Goal: Task Accomplishment & Management: Manage account settings

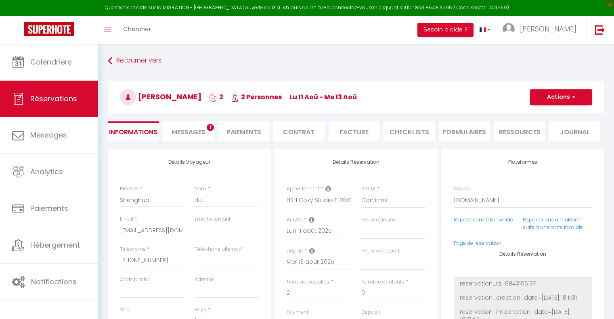
select select "JP"
select select "70471"
select select
select select "14"
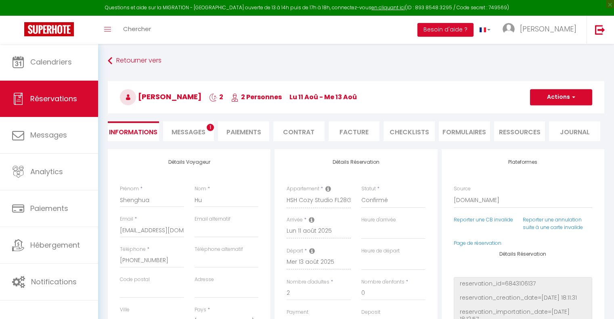
select select "2"
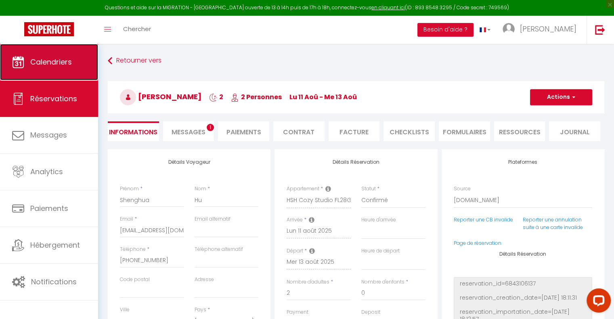
click at [38, 66] on span "Calendriers" at bounding box center [51, 62] width 42 height 10
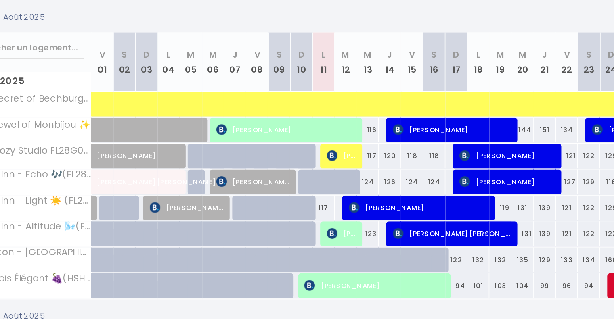
scroll to position [44, 0]
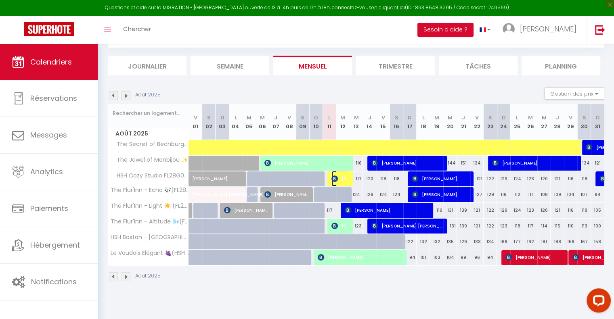
click at [342, 176] on span "[PERSON_NAME]" at bounding box center [341, 178] width 18 height 15
select select "OK"
select select "KO"
select select "0"
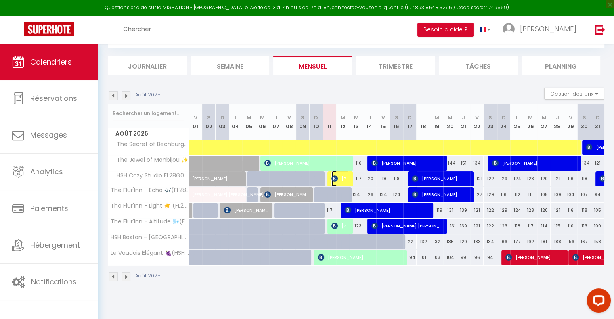
select select "1"
select select
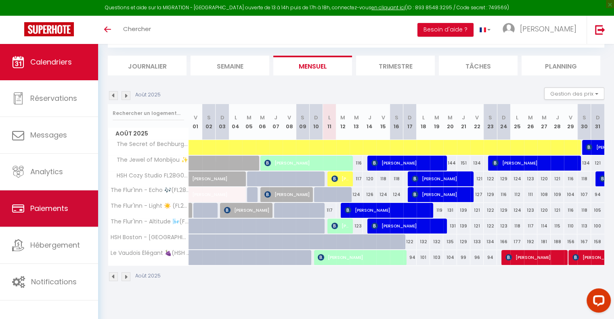
click at [59, 209] on span "Paiements" at bounding box center [49, 209] width 38 height 10
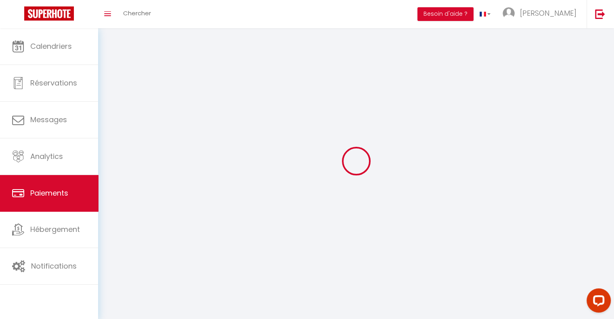
select select "2"
select select "0"
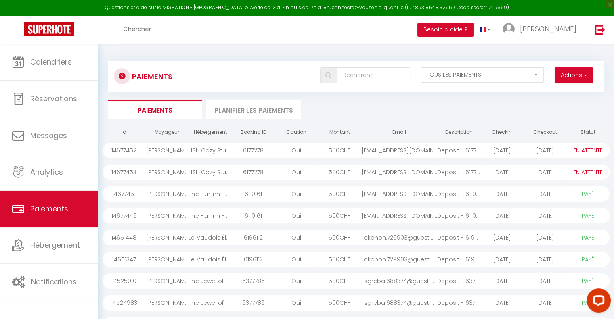
click at [378, 170] on div "[EMAIL_ADDRESS][DOMAIN_NAME]..." at bounding box center [399, 172] width 76 height 15
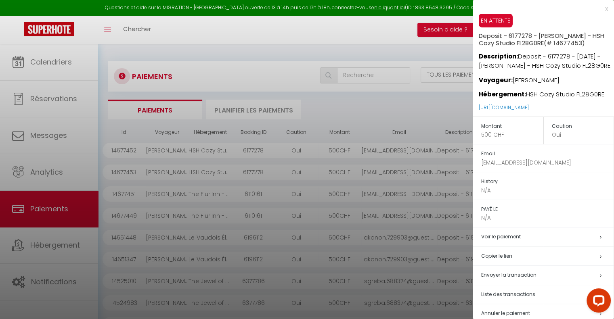
click at [328, 148] on div at bounding box center [307, 159] width 614 height 319
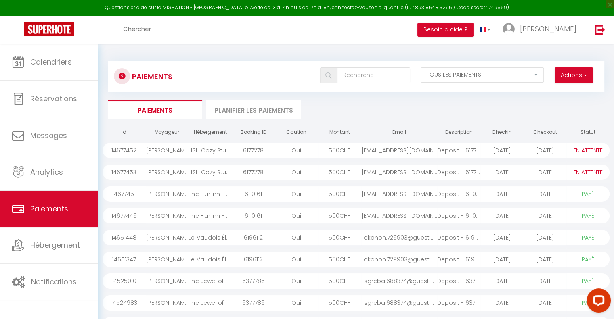
click at [328, 148] on div "500 CHF" at bounding box center [339, 150] width 43 height 15
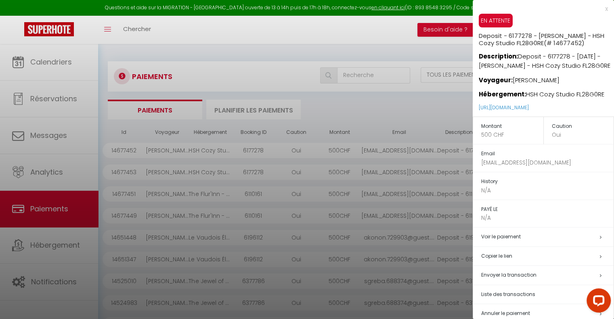
click at [57, 136] on div at bounding box center [307, 159] width 614 height 319
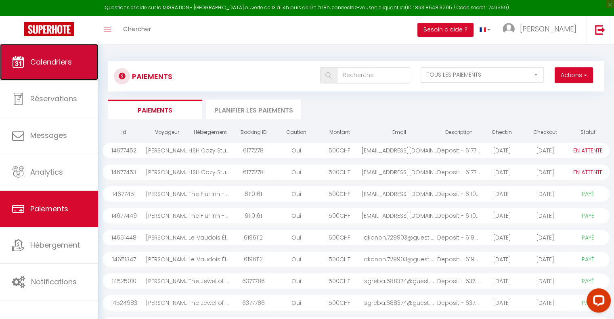
click at [59, 68] on link "Calendriers" at bounding box center [49, 62] width 98 height 36
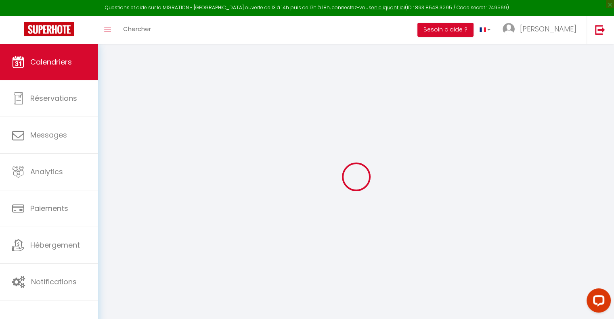
select select
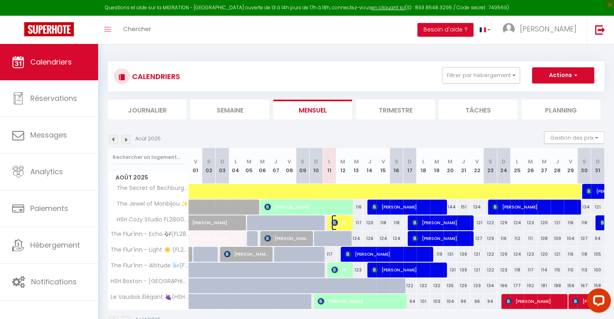
click at [342, 220] on span "[PERSON_NAME]" at bounding box center [341, 222] width 18 height 15
select select "OK"
select select "KO"
select select "0"
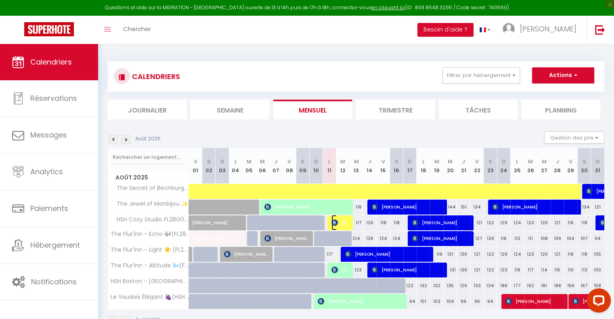
select select "1"
select select
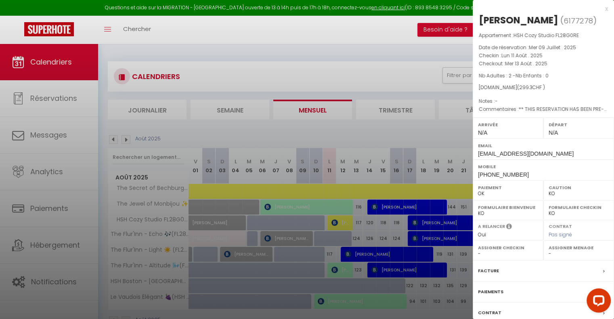
scroll to position [55, 0]
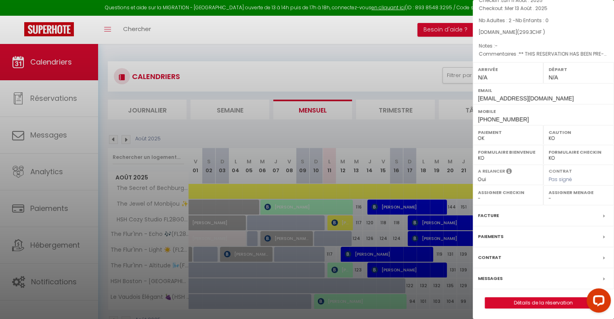
drag, startPoint x: 502, startPoint y: 289, endPoint x: 541, endPoint y: 276, distance: 40.6
click at [541, 276] on div "Messages" at bounding box center [543, 279] width 141 height 21
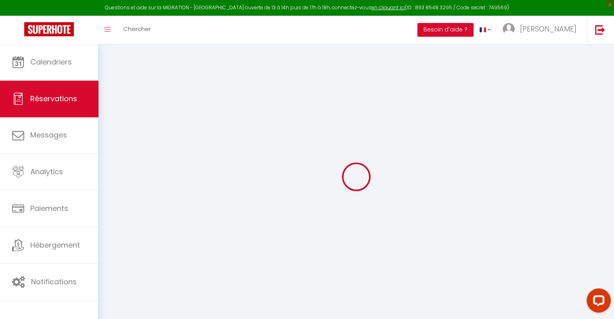
select select
checkbox input "false"
select select
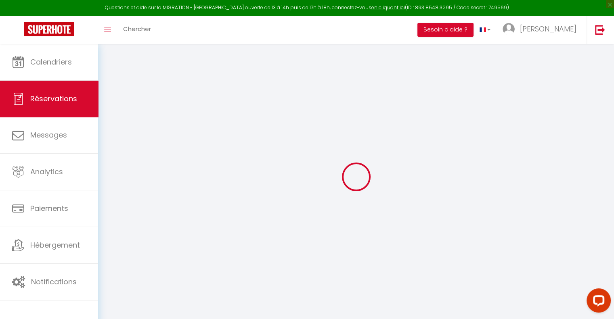
checkbox input "false"
type textarea "** THIS RESERVATION HAS BEEN PRE-PAID ** Reservation has a cancellation grace p…"
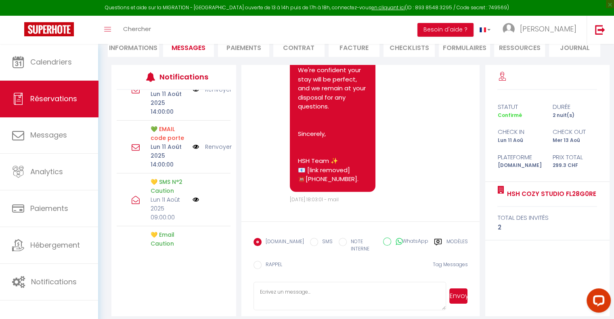
scroll to position [159, 0]
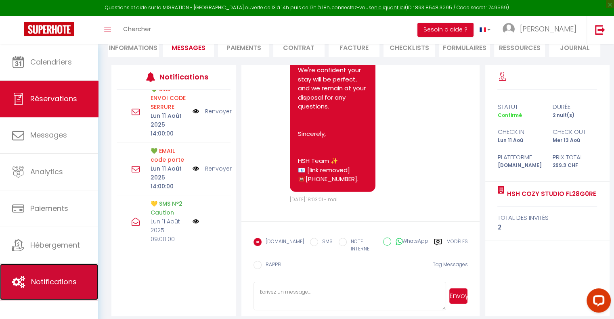
click at [52, 287] on link "Notifications" at bounding box center [49, 282] width 98 height 36
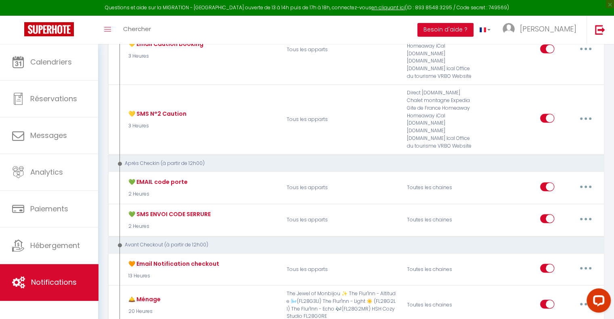
scroll to position [413, 0]
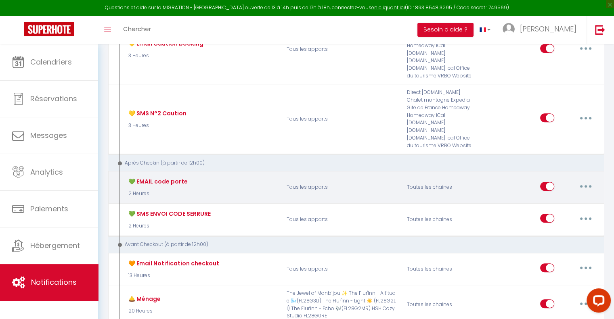
click at [584, 180] on button "button" at bounding box center [586, 186] width 23 height 13
click at [552, 198] on link "Editer" at bounding box center [565, 205] width 60 height 14
type input "💚 EMAIL code porte"
select select "3"
select select "2 Heures"
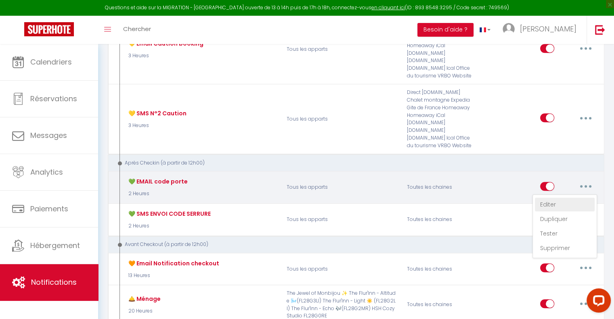
select select "if_deposit_is_paid"
checkbox input "true"
checkbox input "false"
checkbox input "true"
radio input "true"
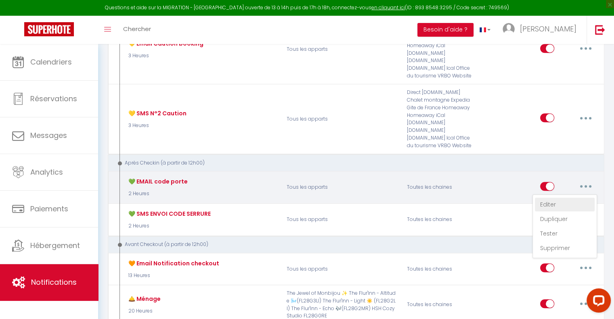
type input "✅️IMPORTANT: Voici les codes d'accès"
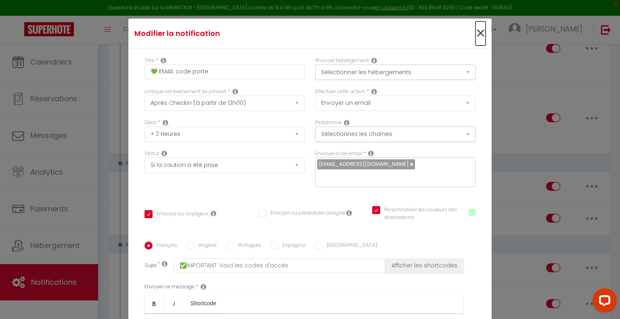
click at [476, 31] on span "×" at bounding box center [481, 33] width 10 height 24
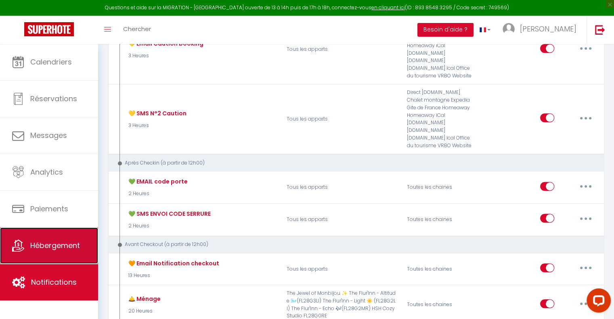
click at [73, 253] on link "Hébergement" at bounding box center [49, 246] width 98 height 36
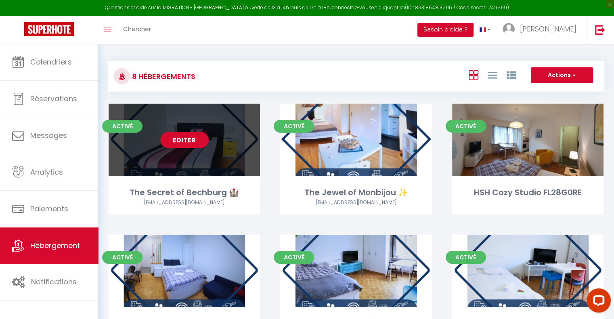
click at [185, 150] on div "Editer" at bounding box center [184, 140] width 151 height 73
select select "3"
select select "2"
select select "1"
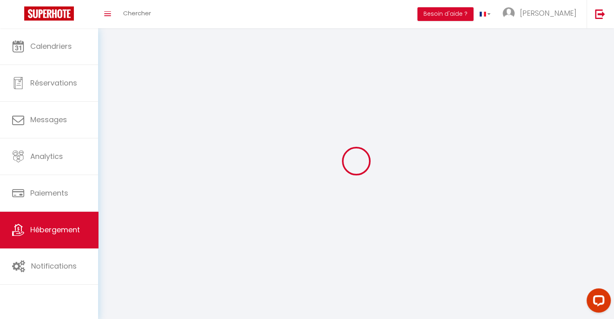
select select
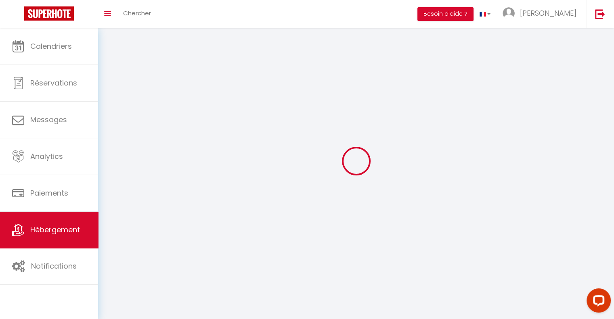
checkbox input "false"
select select
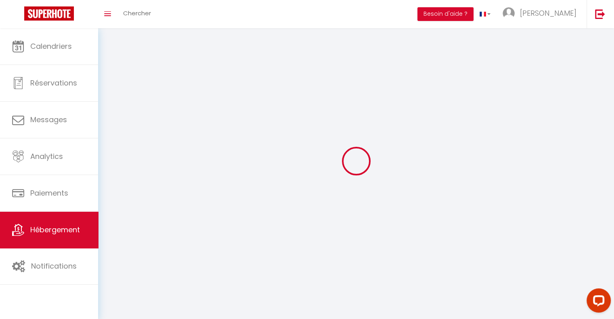
select select
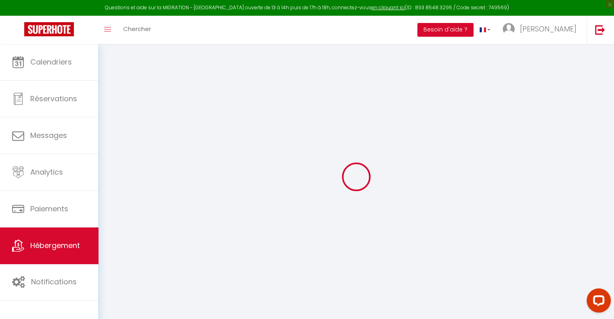
checkbox input "true"
checkbox input "false"
checkbox input "true"
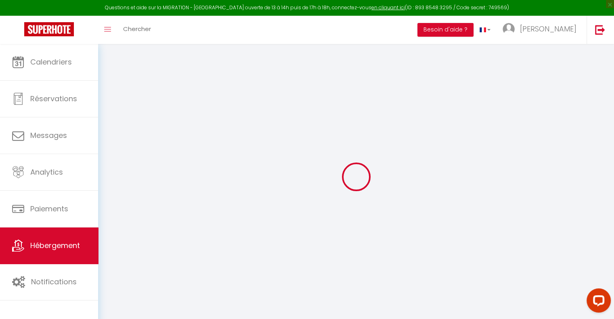
checkbox input "false"
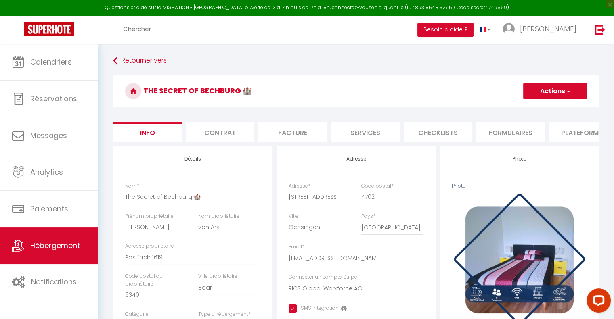
checkbox input "true"
checkbox input "false"
click at [567, 130] on li "Plateformes" at bounding box center [583, 132] width 69 height 20
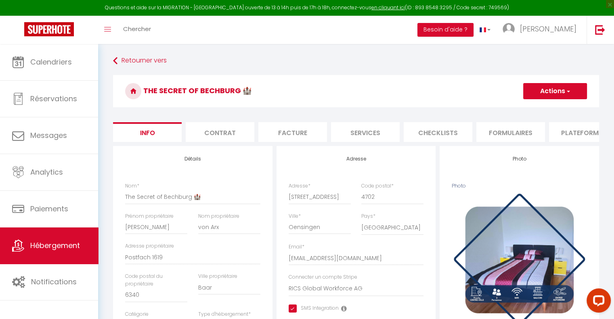
select select "365"
select select "CHF"
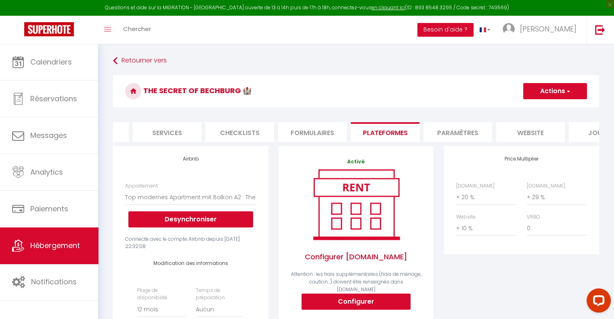
scroll to position [0, 199]
click at [461, 134] on li "Paramètres" at bounding box center [457, 132] width 69 height 20
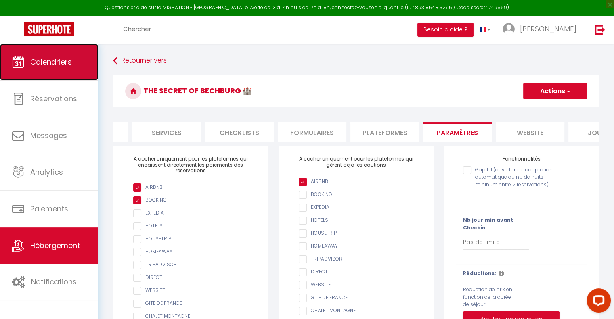
click at [61, 67] on link "Calendriers" at bounding box center [49, 62] width 98 height 36
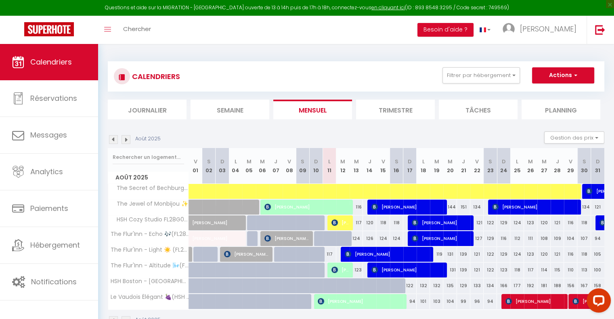
scroll to position [44, 0]
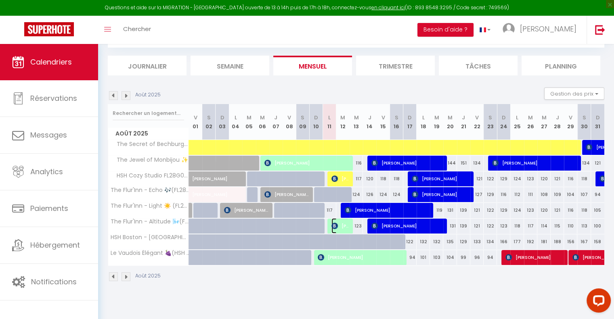
click at [342, 227] on span "[PERSON_NAME]" at bounding box center [341, 225] width 18 height 15
select select "OK"
select select "0"
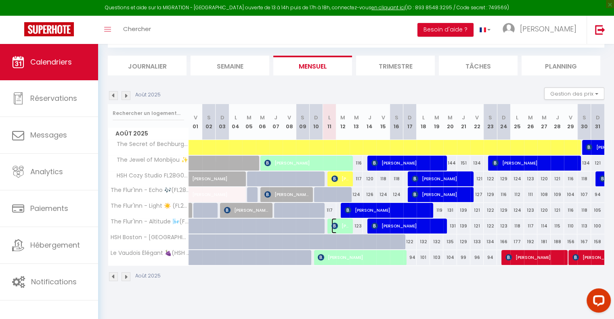
select select "1"
select select
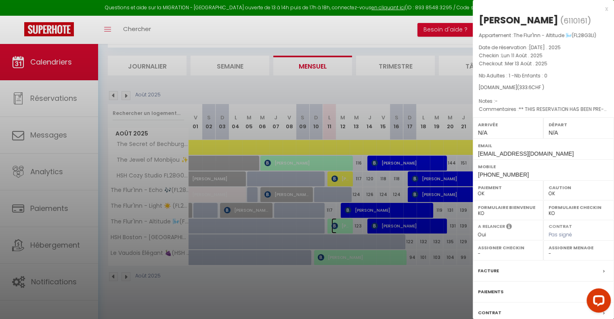
scroll to position [55, 0]
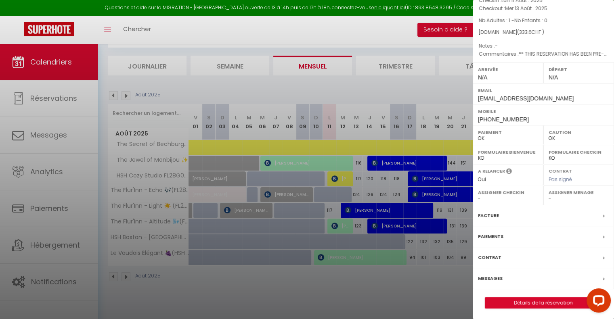
click at [488, 277] on label "Messages" at bounding box center [490, 279] width 25 height 8
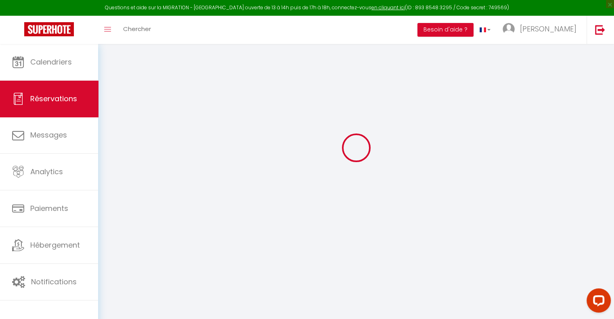
scroll to position [44, 0]
select select
checkbox input "false"
select select
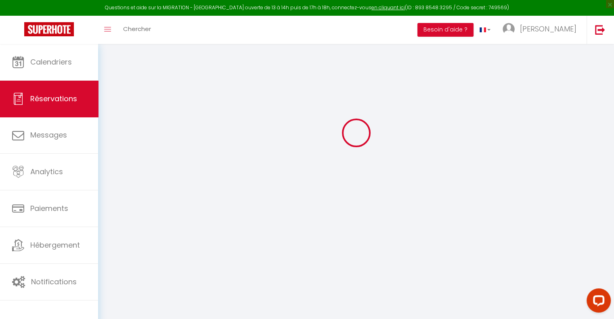
select select
checkbox input "false"
type textarea "** THIS RESERVATION HAS BEEN PRE-PAID ** Reservation has a cancellation grace p…"
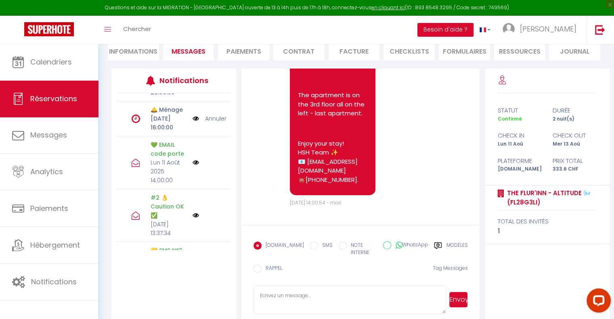
scroll to position [157, 0]
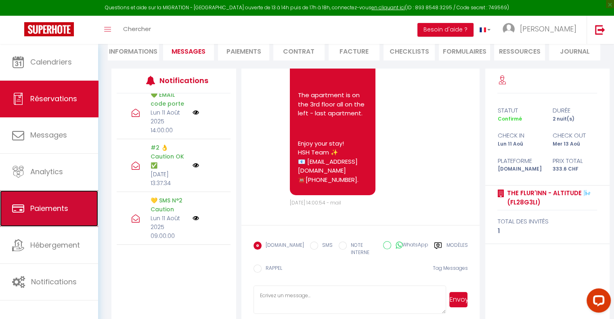
click at [45, 220] on link "Paiements" at bounding box center [49, 209] width 98 height 36
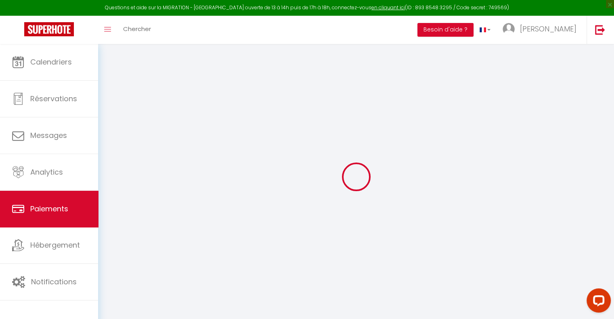
select select "2"
select select "0"
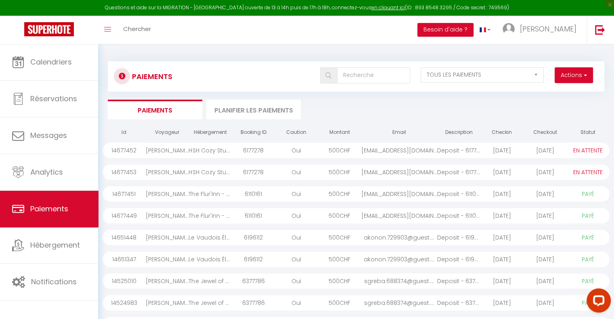
click at [350, 193] on span "CHF" at bounding box center [345, 194] width 11 height 8
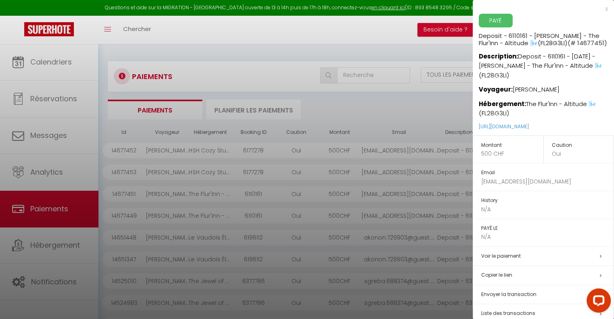
click at [341, 212] on div at bounding box center [307, 159] width 614 height 319
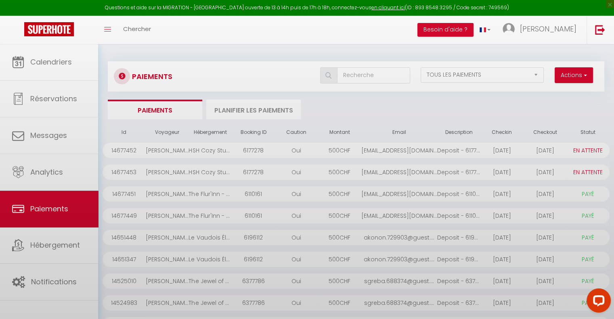
click at [341, 212] on body "Questions et aide sur la MIGRATION - Salle Zoom ouverte de 13 à 14h puis de 17h…" at bounding box center [307, 224] width 614 height 361
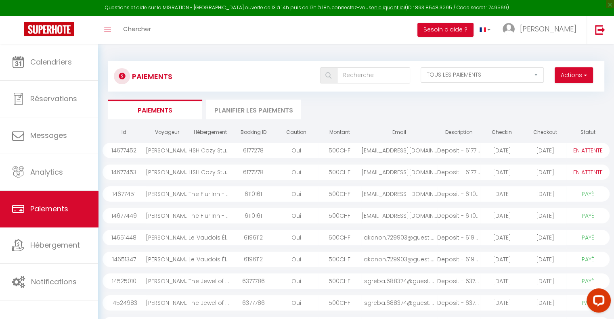
click at [344, 214] on span "CHF" at bounding box center [345, 216] width 11 height 8
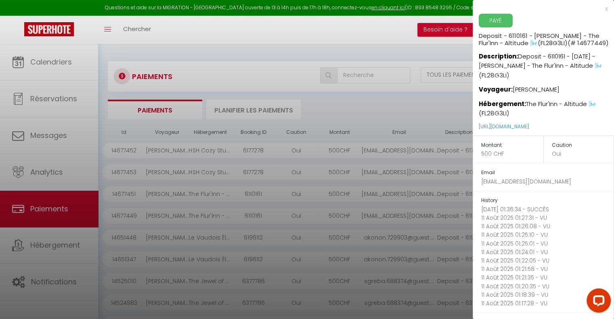
scroll to position [57, 0]
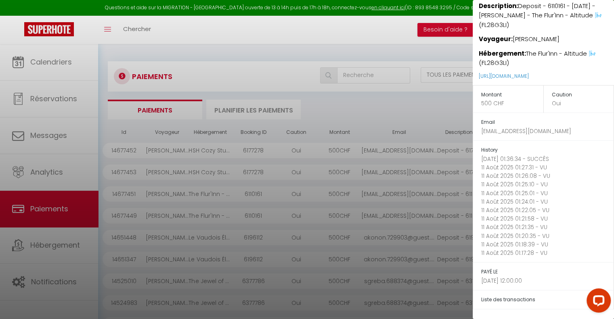
drag, startPoint x: 515, startPoint y: 159, endPoint x: 570, endPoint y: 160, distance: 55.3
click at [570, 160] on p "11 Août 2025 01:36:34 - SUCCÊS" at bounding box center [547, 159] width 132 height 8
click at [409, 105] on div at bounding box center [307, 159] width 614 height 319
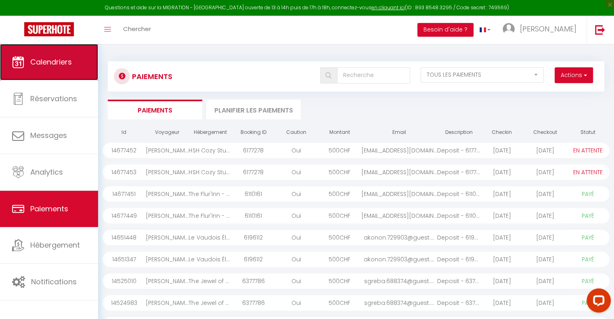
click at [51, 67] on span "Calendriers" at bounding box center [51, 62] width 42 height 10
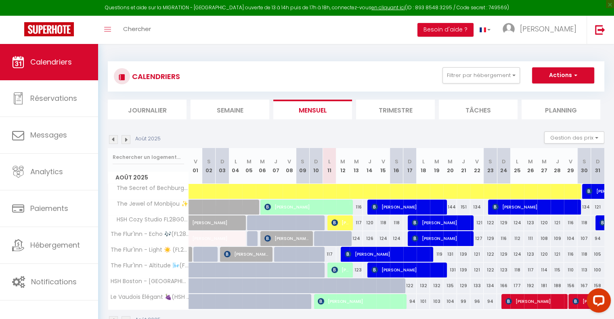
scroll to position [44, 0]
